Goal: Information Seeking & Learning: Learn about a topic

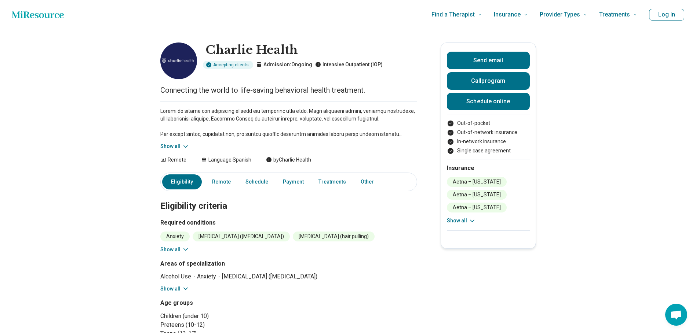
scroll to position [0, 3]
drag, startPoint x: 329, startPoint y: 154, endPoint x: 337, endPoint y: 39, distance: 115.5
click at [173, 148] on button "Show all" at bounding box center [174, 147] width 29 height 8
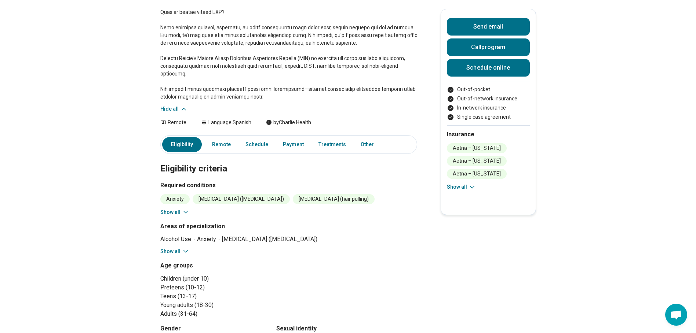
scroll to position [147, 3]
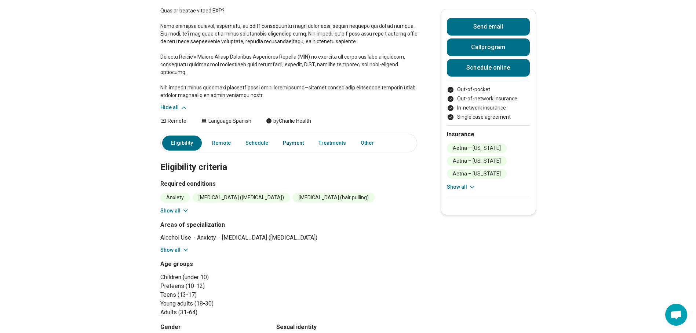
click at [290, 136] on link "Payment" at bounding box center [293, 143] width 30 height 15
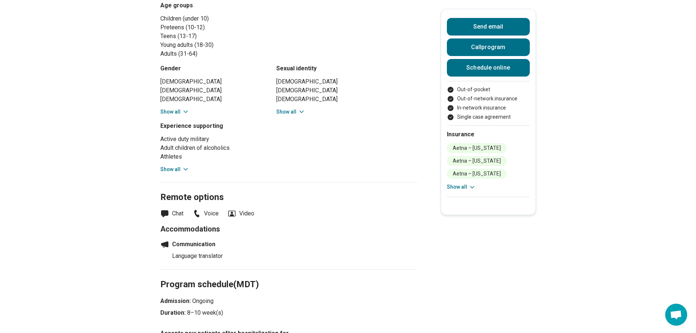
scroll to position [396, 3]
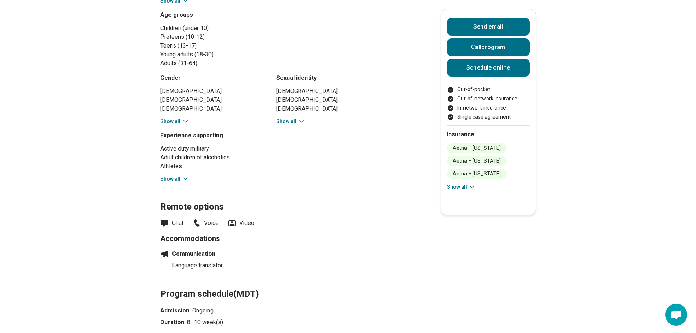
click at [171, 164] on div "Active duty military Adult children of alcoholics Athletes Body positivity Clie…" at bounding box center [211, 164] width 103 height 39
click at [169, 175] on button "Show all" at bounding box center [174, 179] width 29 height 8
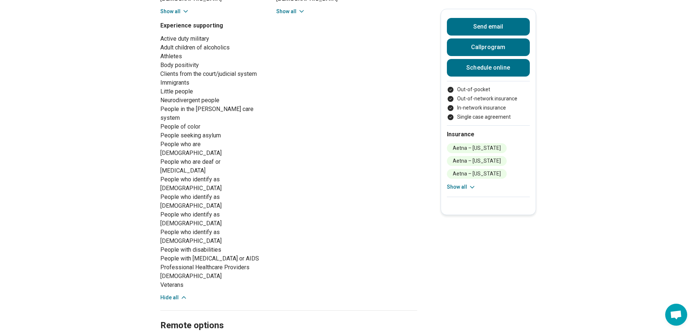
scroll to position [0, 3]
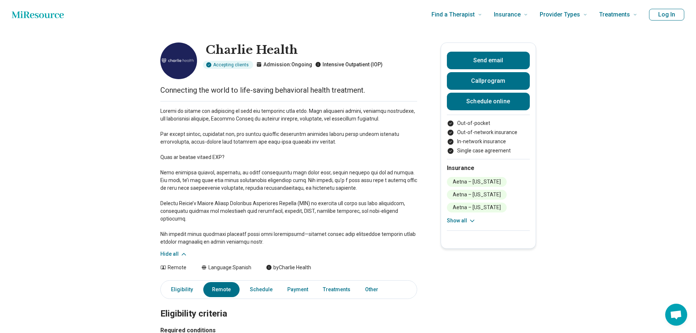
drag, startPoint x: 356, startPoint y: 214, endPoint x: 354, endPoint y: 94, distance: 119.6
drag, startPoint x: 297, startPoint y: 51, endPoint x: 213, endPoint y: 44, distance: 84.0
click at [213, 44] on h1 "Charlie Health" at bounding box center [294, 50] width 177 height 15
click at [219, 129] on p at bounding box center [288, 176] width 257 height 139
click at [270, 135] on p at bounding box center [288, 176] width 257 height 139
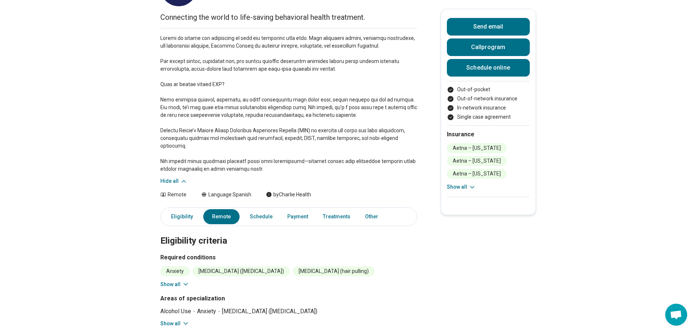
scroll to position [73, 3]
click at [334, 209] on link "Treatments" at bounding box center [336, 216] width 36 height 15
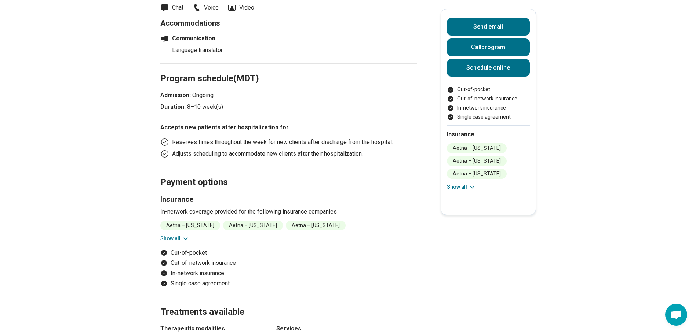
scroll to position [1069, 3]
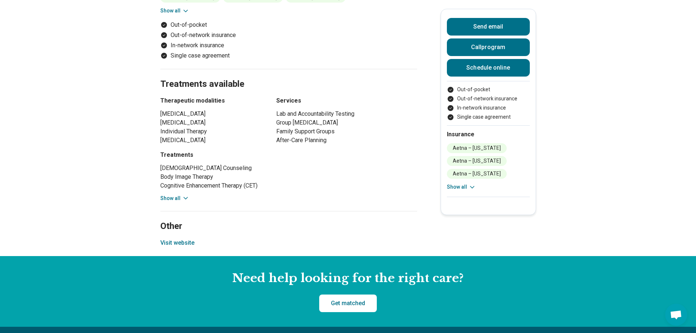
click at [175, 195] on button "Show all" at bounding box center [174, 199] width 29 height 8
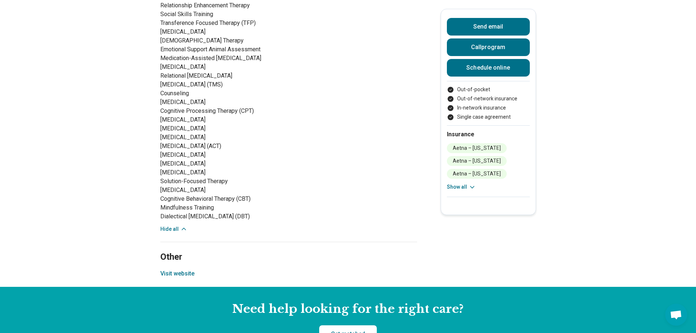
scroll to position [885, 6]
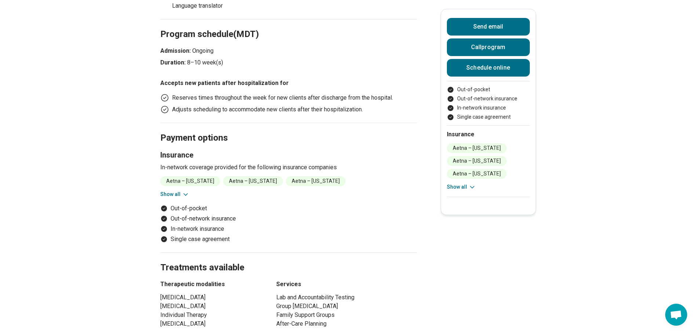
drag, startPoint x: 378, startPoint y: 207, endPoint x: 398, endPoint y: 12, distance: 196.2
